Goal: Transaction & Acquisition: Purchase product/service

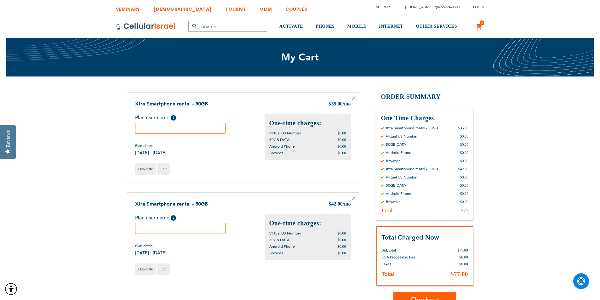
scroll to position [31, 0]
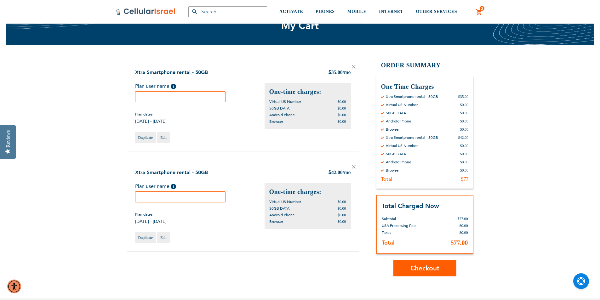
click at [353, 67] on icon at bounding box center [353, 66] width 3 height 3
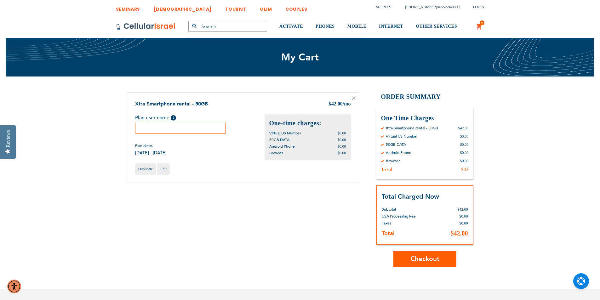
click at [152, 125] on input "text" at bounding box center [180, 128] width 91 height 11
type input "Chavy M"
click at [199, 225] on div "Shopping Cart Items Xtra Smartphone rental - 50GB $ 42.00 /mo Plan user name He…" at bounding box center [300, 179] width 346 height 175
click at [440, 265] on button "Checkout" at bounding box center [424, 259] width 63 height 16
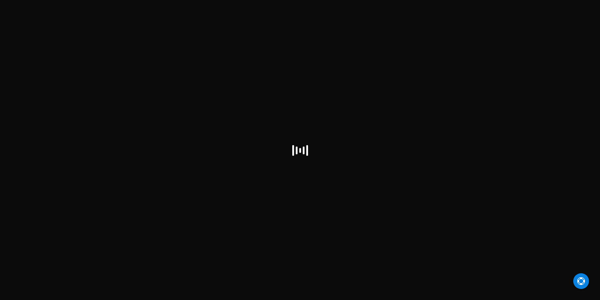
select select "US"
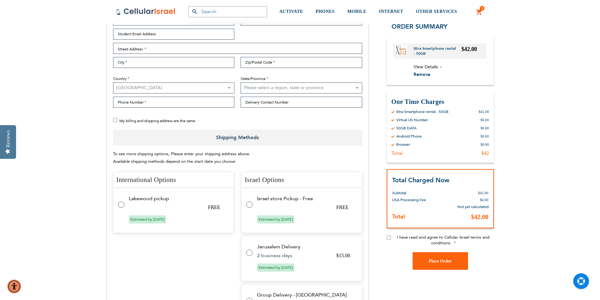
scroll to position [157, 0]
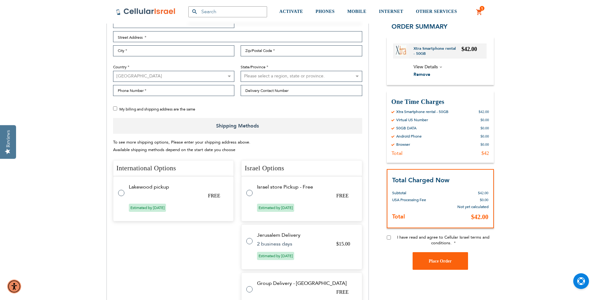
click at [119, 189] on label at bounding box center [124, 189] width 13 height 0
checkbox input "true"
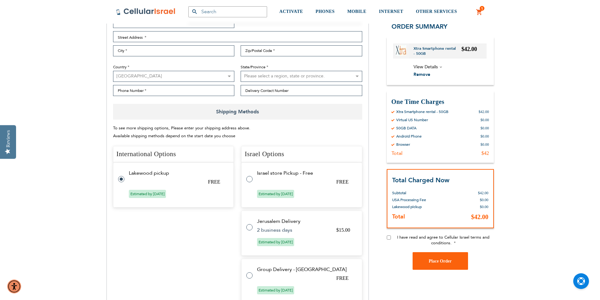
radio input "false"
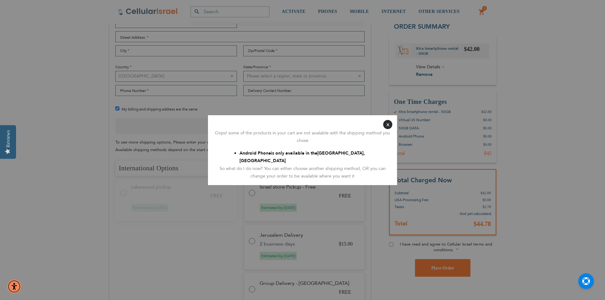
click at [387, 128] on button "Close" at bounding box center [387, 124] width 9 height 9
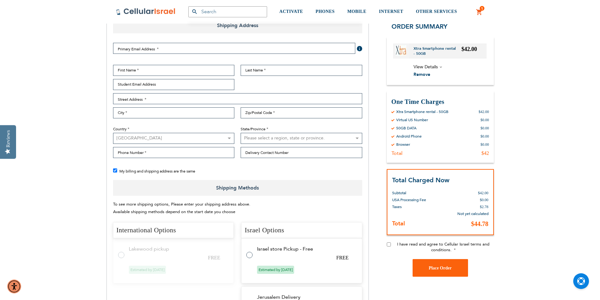
scroll to position [63, 0]
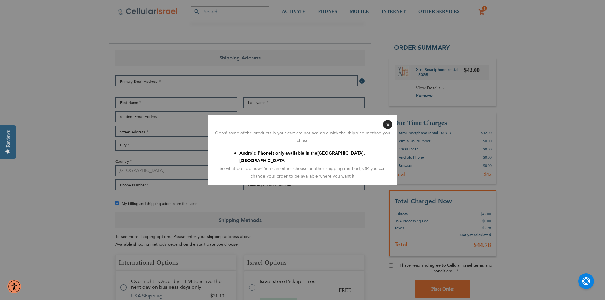
click at [386, 127] on button "Close" at bounding box center [387, 124] width 9 height 9
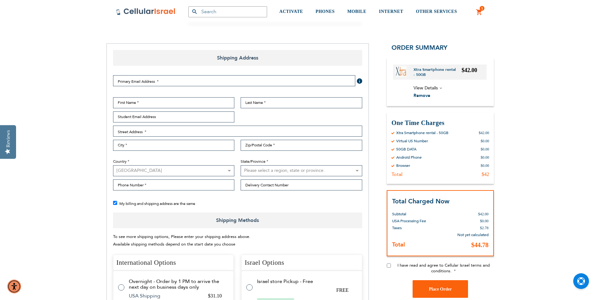
scroll to position [189, 0]
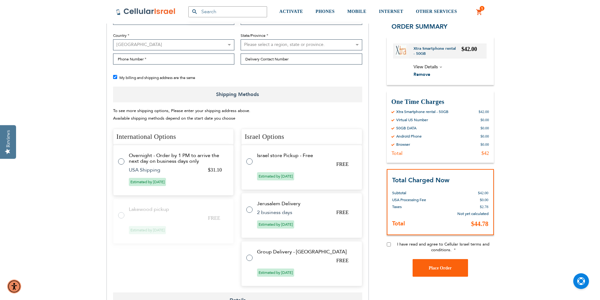
click at [142, 228] on span "Estimated by [DATE]" at bounding box center [147, 230] width 37 height 8
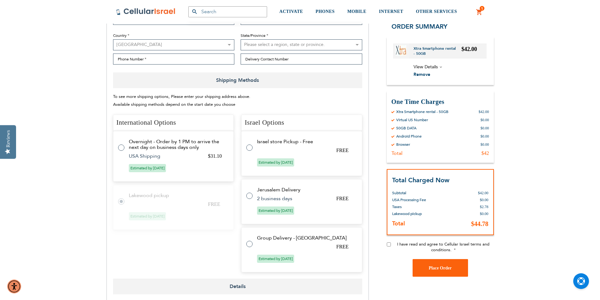
radio input "false"
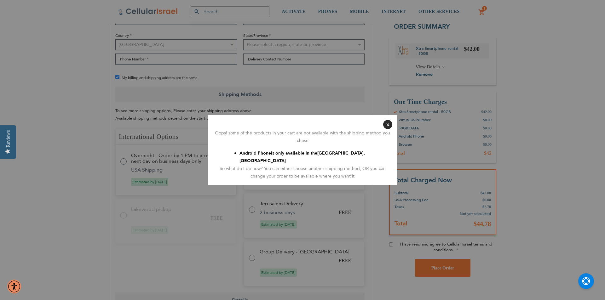
click at [386, 128] on button "Close" at bounding box center [387, 124] width 9 height 9
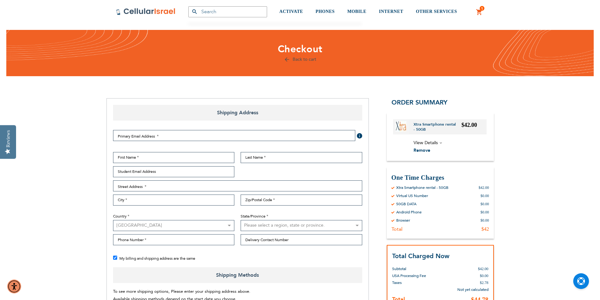
scroll to position [0, 0]
